Goal: Transaction & Acquisition: Purchase product/service

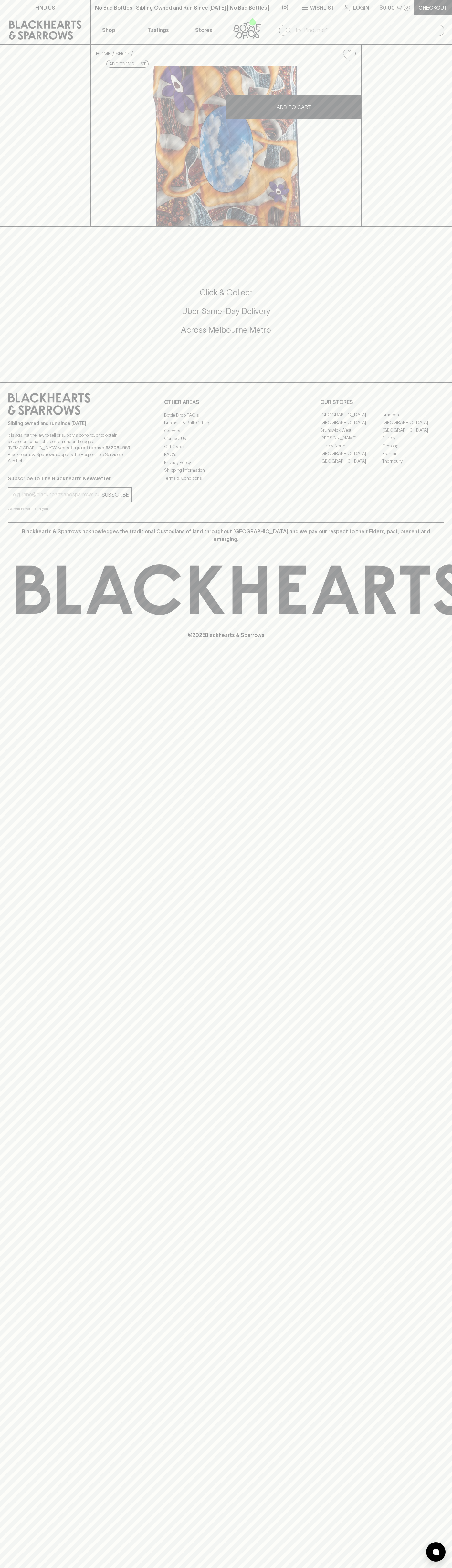
click at [50, 32] on icon at bounding box center [45, 30] width 81 height 19
click at [248, 1567] on html "FIND US | No Bad Bottles | Sibling Owned and Run Since [DATE] | No Bad Bottles …" at bounding box center [226, 784] width 452 height 1568
click at [9, 1567] on html "FIND US | No Bad Bottles | Sibling Owned and Run Since [DATE] | No Bad Bottles …" at bounding box center [226, 784] width 452 height 1568
